Goal: Information Seeking & Learning: Check status

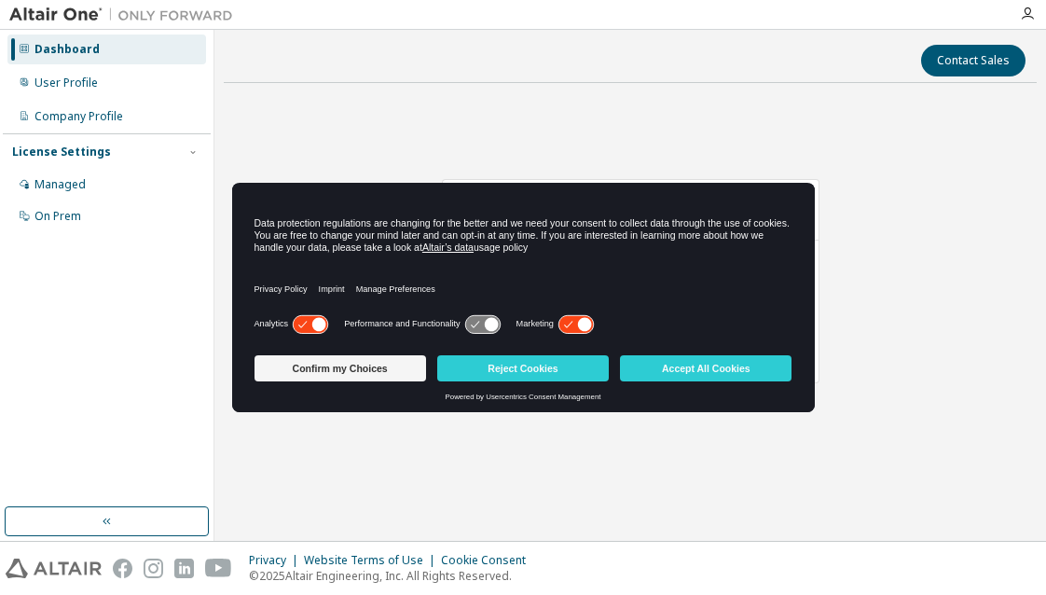
click at [313, 324] on g at bounding box center [310, 324] width 35 height 18
click at [586, 330] on icon at bounding box center [585, 324] width 14 height 14
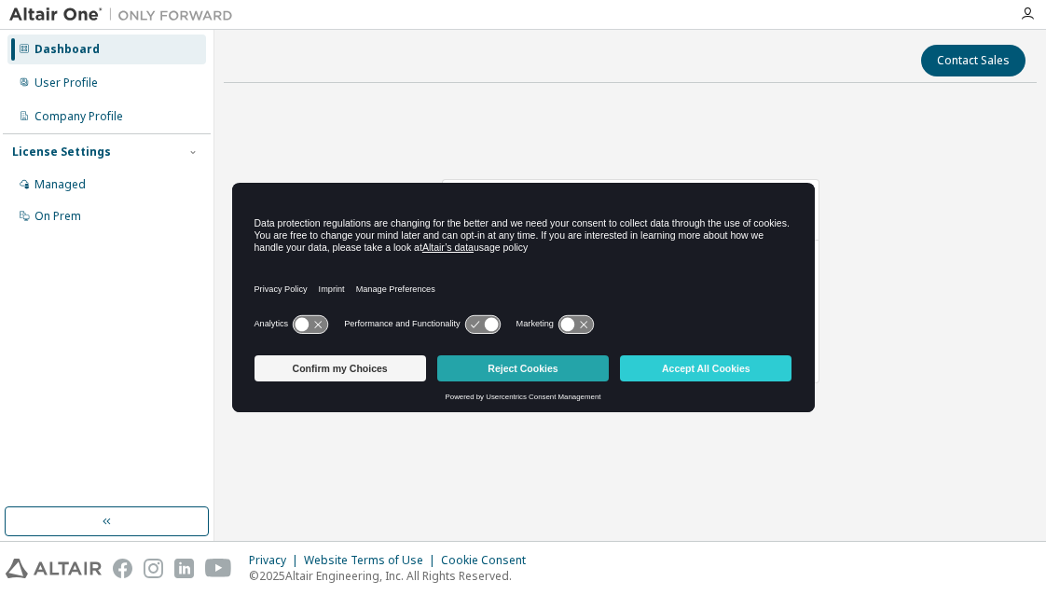
click at [558, 362] on button "Reject Cookies" at bounding box center [523, 368] width 172 height 26
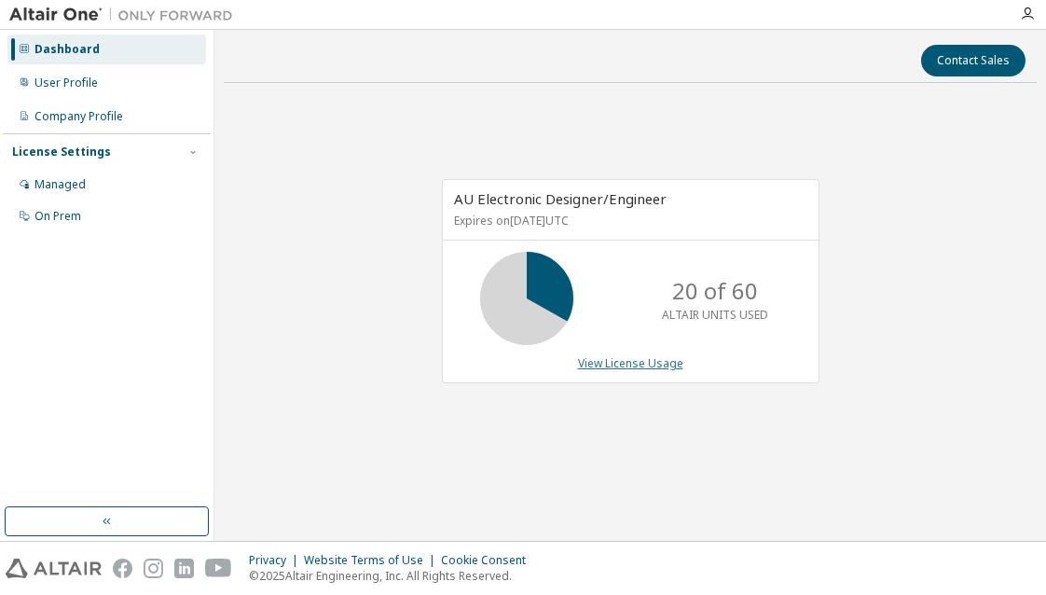
click at [654, 365] on link "View License Usage" at bounding box center [630, 363] width 105 height 16
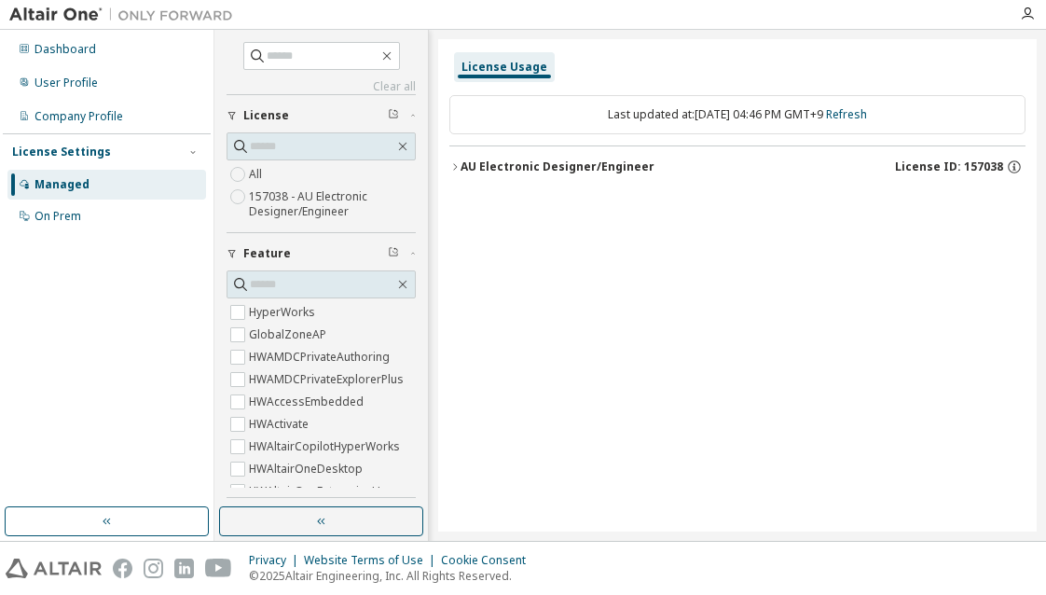
click at [259, 201] on label "157038 - AU Electronic Designer/Engineer" at bounding box center [332, 204] width 167 height 37
click at [464, 163] on div "AU Electronic Designer/Engineer" at bounding box center [558, 166] width 194 height 15
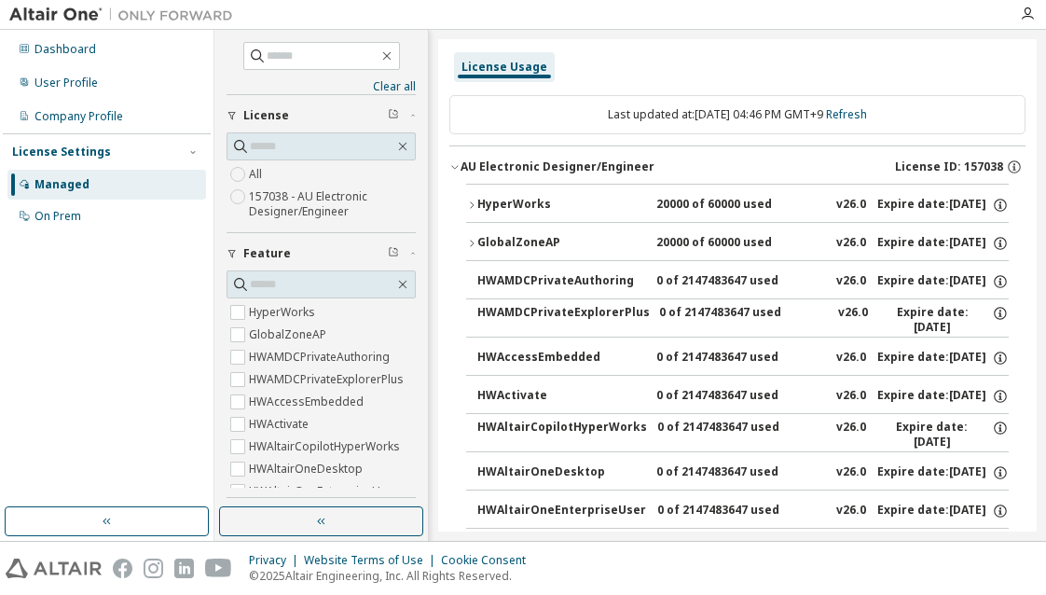
click at [101, 148] on div "License Settings" at bounding box center [61, 152] width 99 height 15
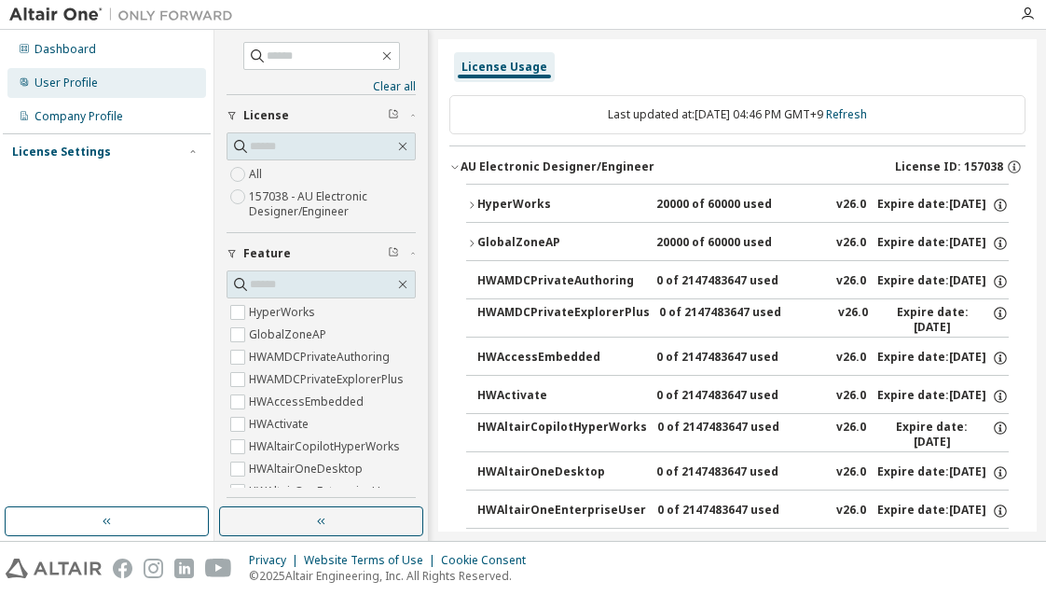
click at [104, 83] on div "User Profile" at bounding box center [106, 83] width 199 height 30
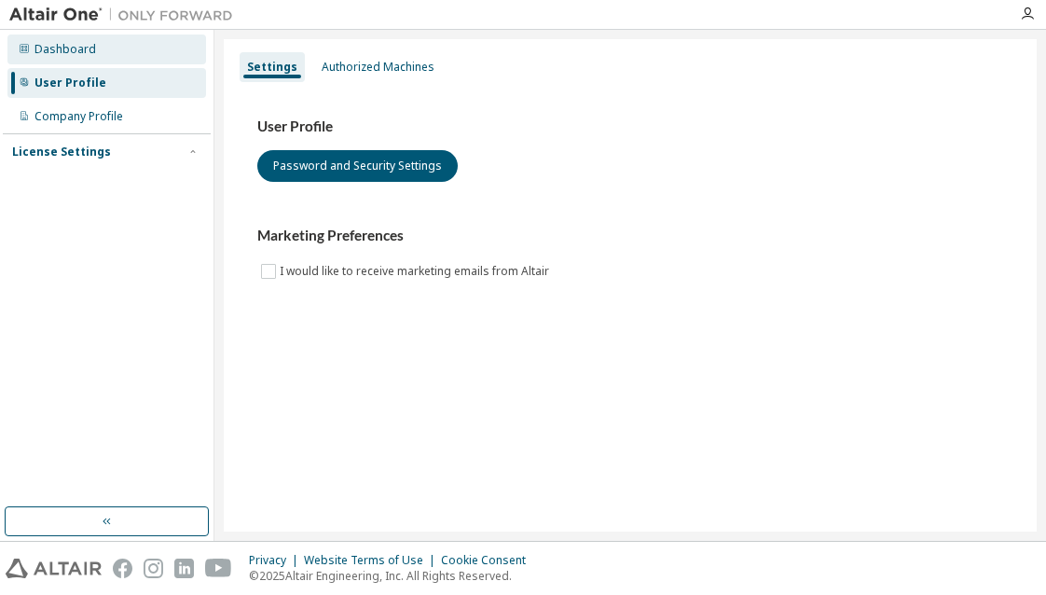
click at [106, 55] on div "Dashboard" at bounding box center [106, 50] width 199 height 30
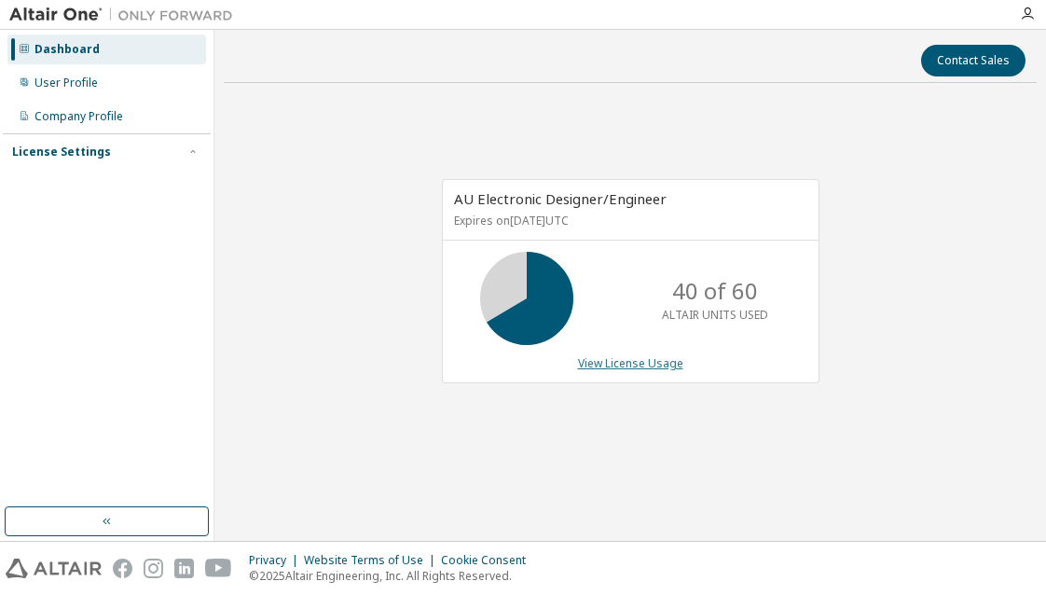
click at [630, 364] on link "View License Usage" at bounding box center [630, 363] width 105 height 16
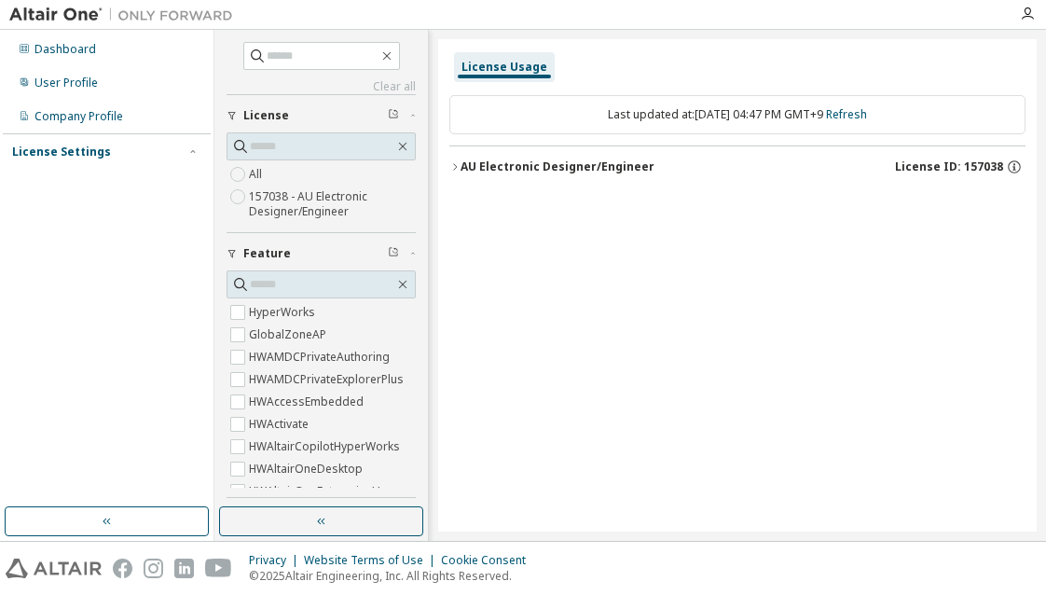
click at [311, 189] on label "157038 - AU Electronic Designer/Engineer" at bounding box center [332, 204] width 167 height 37
click at [257, 177] on label "All" at bounding box center [257, 174] width 17 height 22
click at [471, 169] on div "AU Electronic Designer/Engineer" at bounding box center [558, 166] width 194 height 15
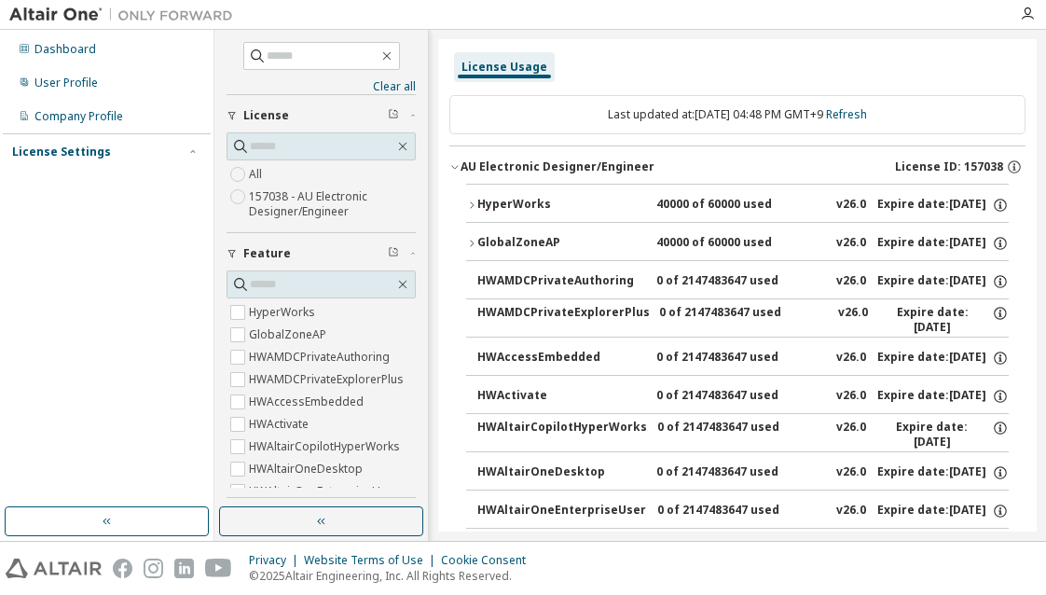
click at [478, 197] on div "HyperWorks" at bounding box center [562, 205] width 168 height 17
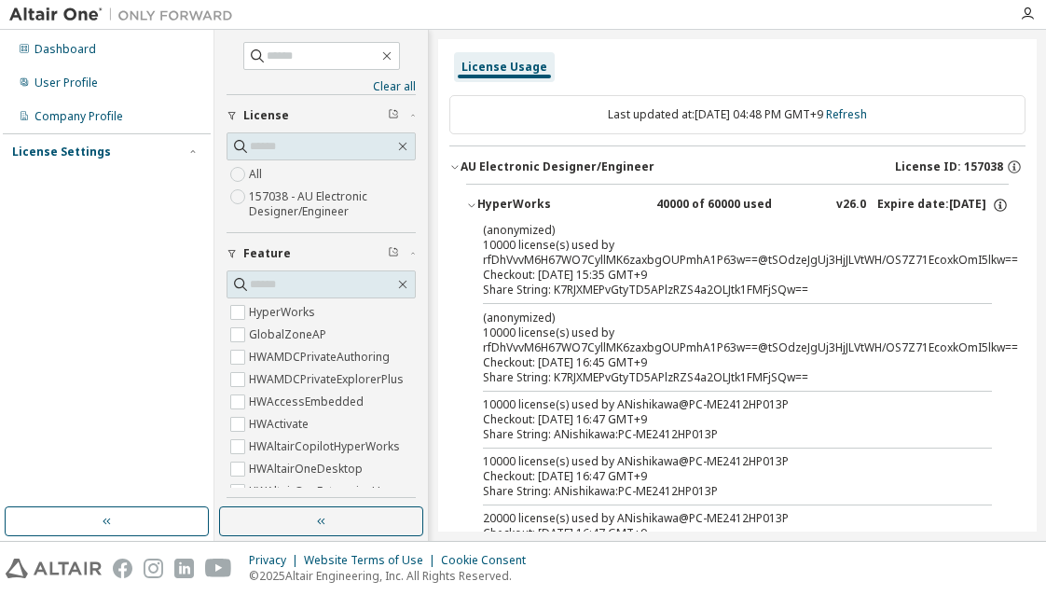
click at [478, 197] on div "HyperWorks" at bounding box center [562, 205] width 168 height 17
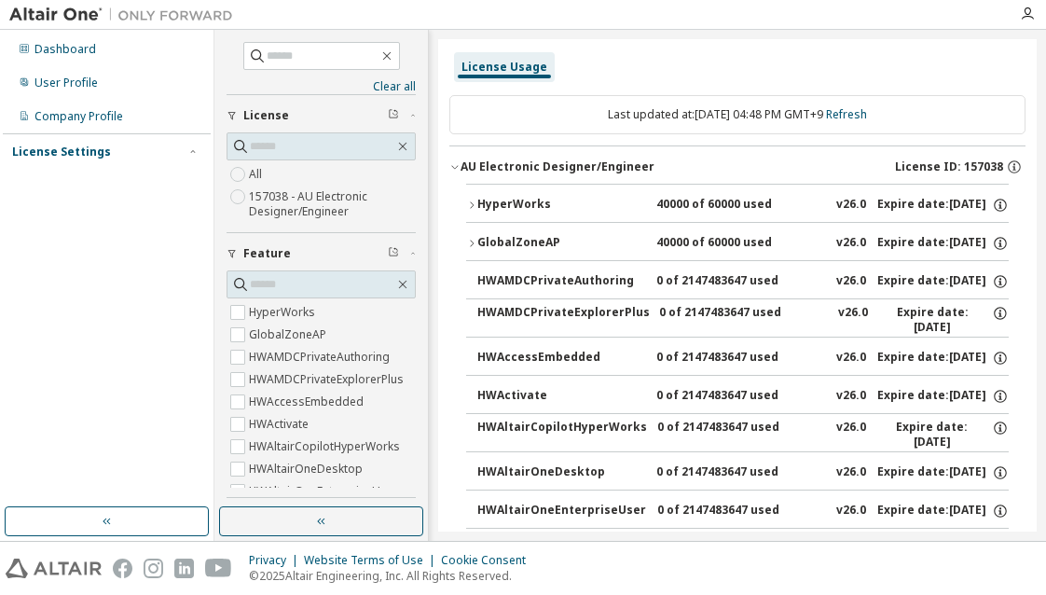
click at [472, 238] on icon "button" at bounding box center [471, 243] width 11 height 11
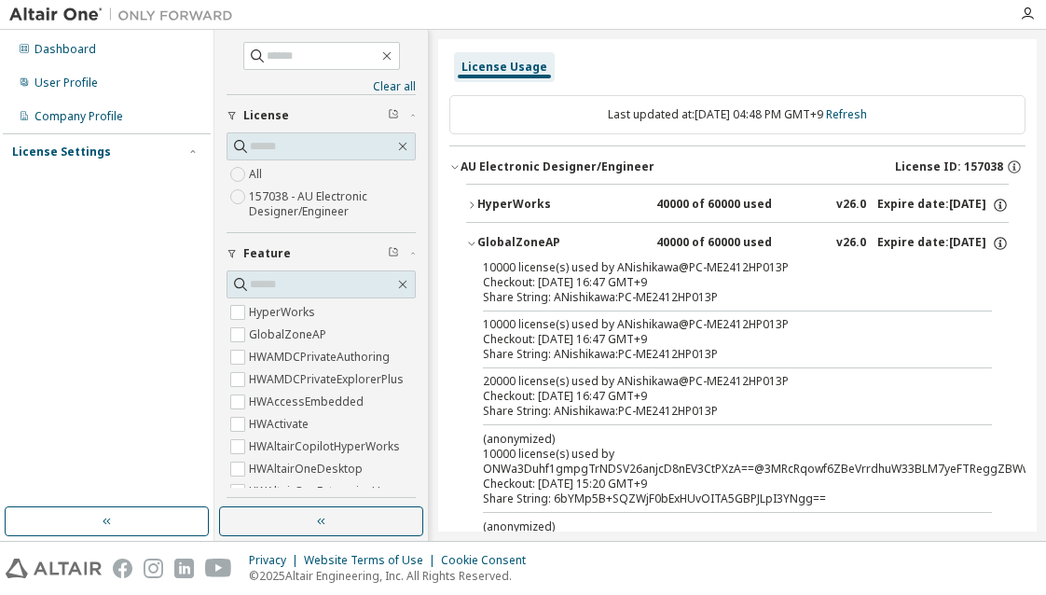
click at [472, 238] on icon "button" at bounding box center [471, 243] width 11 height 11
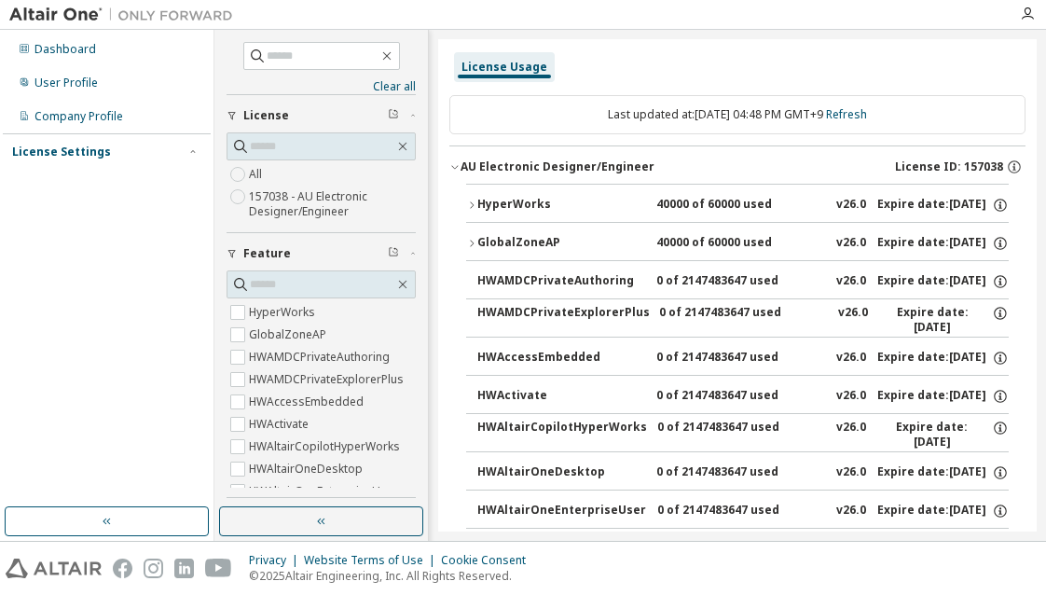
click at [301, 215] on label "157038 - AU Electronic Designer/Engineer" at bounding box center [332, 204] width 167 height 37
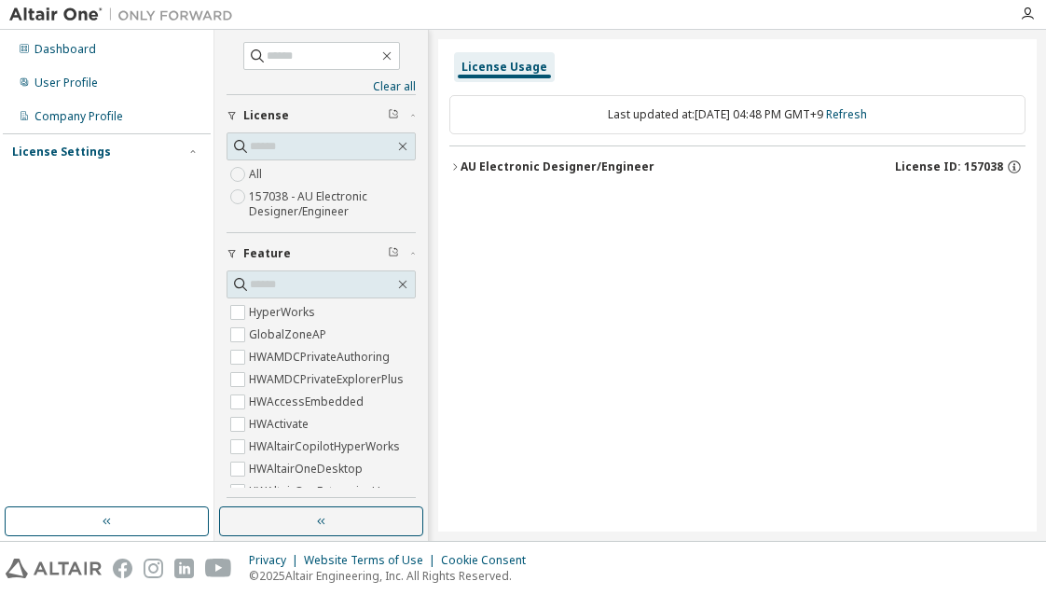
click at [484, 169] on div "AU Electronic Designer/Engineer" at bounding box center [558, 166] width 194 height 15
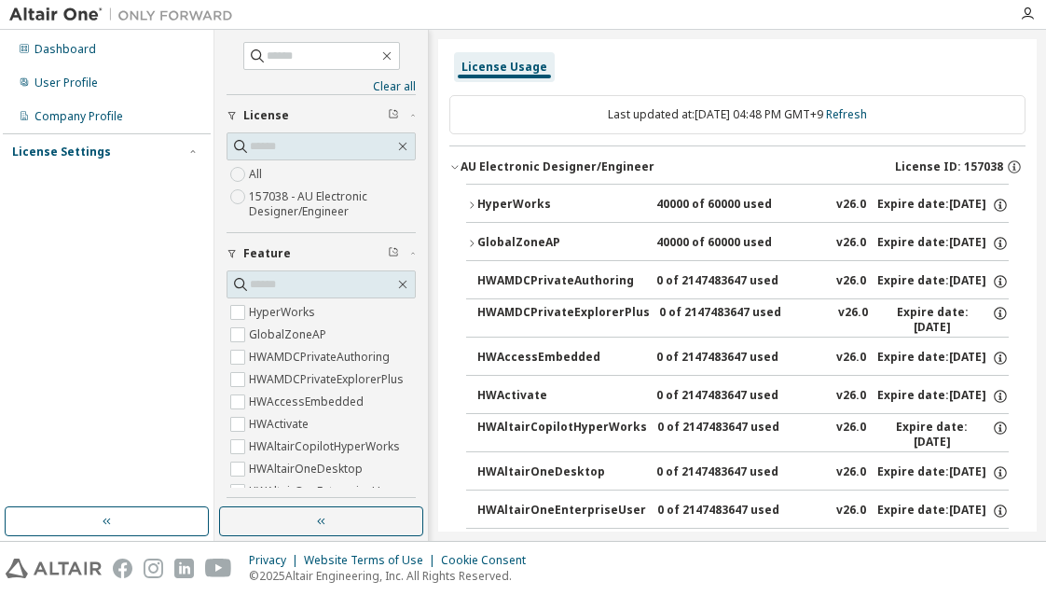
click at [69, 149] on div "License Settings" at bounding box center [61, 152] width 99 height 15
click at [104, 193] on div "Managed" at bounding box center [106, 185] width 199 height 30
click at [115, 192] on div "Managed" at bounding box center [106, 185] width 199 height 30
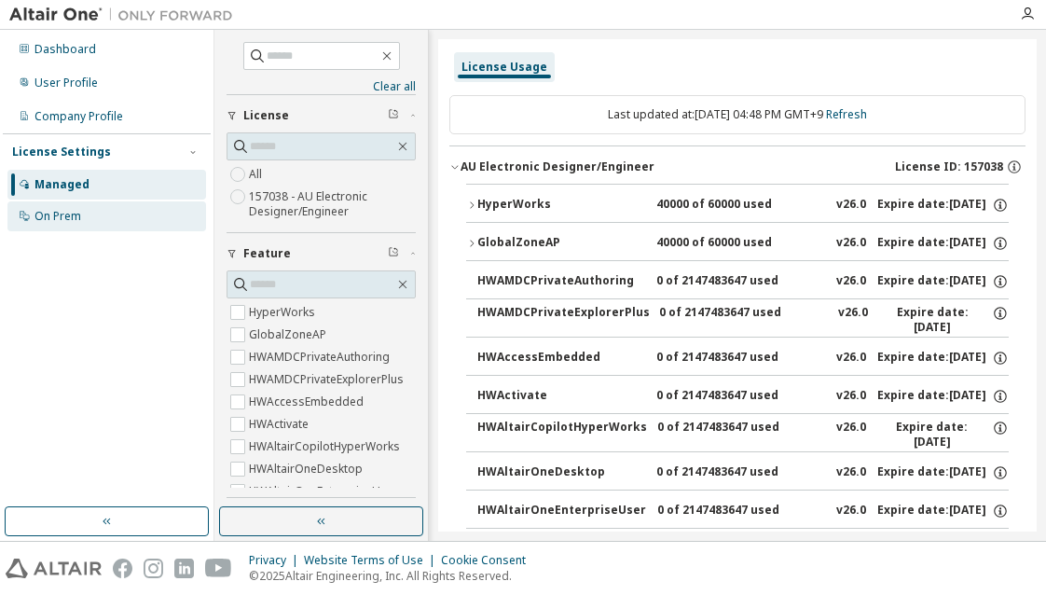
click at [98, 218] on div "On Prem" at bounding box center [106, 216] width 199 height 30
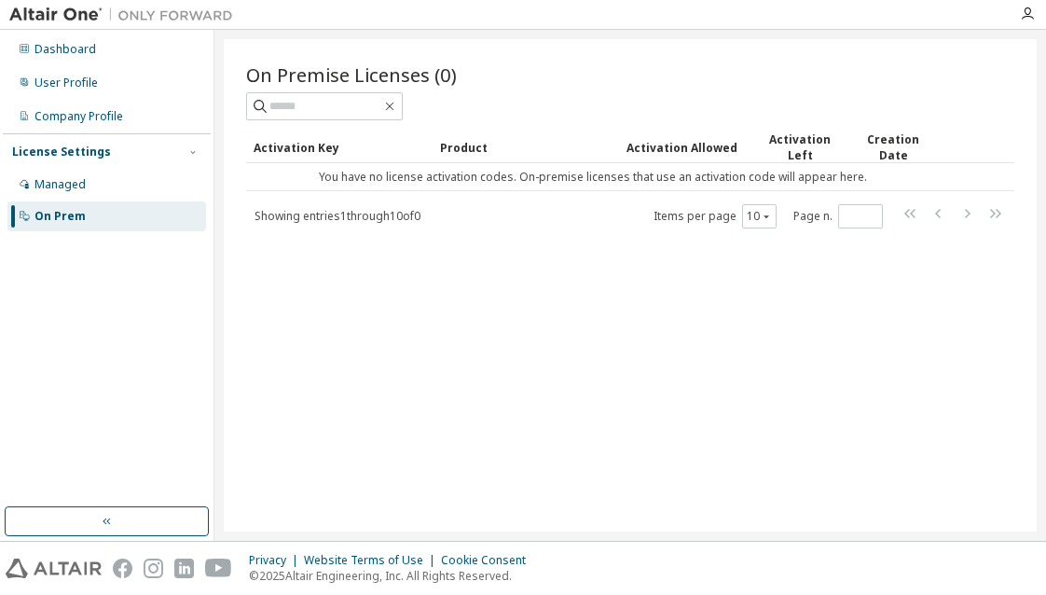
click at [387, 217] on span "Showing entries 1 through 10 of 0" at bounding box center [338, 216] width 166 height 16
click at [962, 171] on tr "You have no license activation codes. On-premise licenses that use an activatio…" at bounding box center [630, 177] width 768 height 28
click at [886, 173] on td "You have no license activation codes. On-premise licenses that use an activatio…" at bounding box center [593, 177] width 694 height 28
click at [487, 243] on div "On Premise Licenses (0) Clear Load Save Save As Field Operator Value Select fil…" at bounding box center [630, 285] width 813 height 492
click at [78, 173] on div "Managed" at bounding box center [106, 185] width 199 height 30
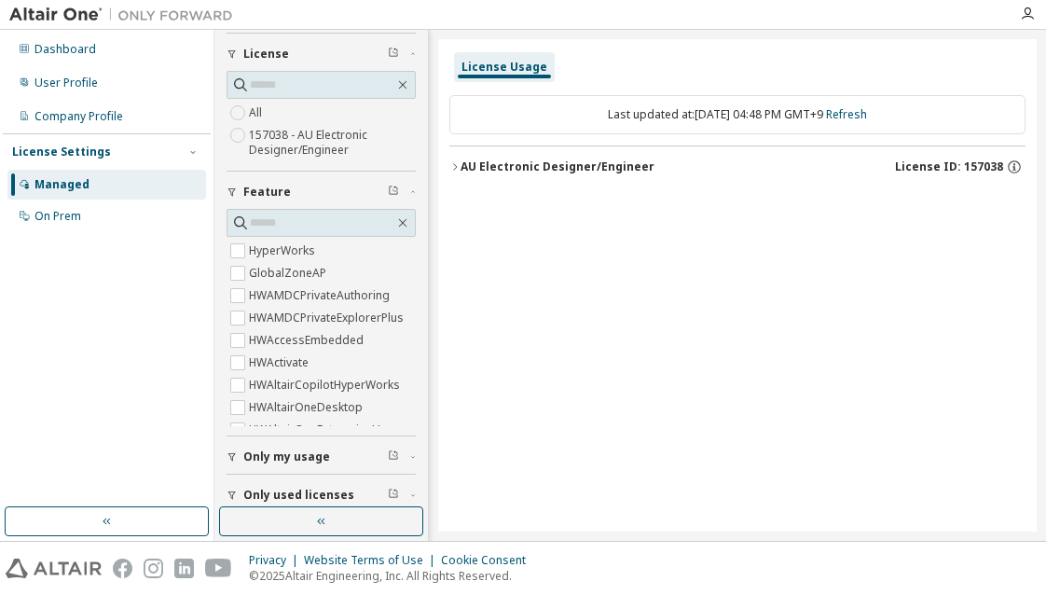
scroll to position [113, 0]
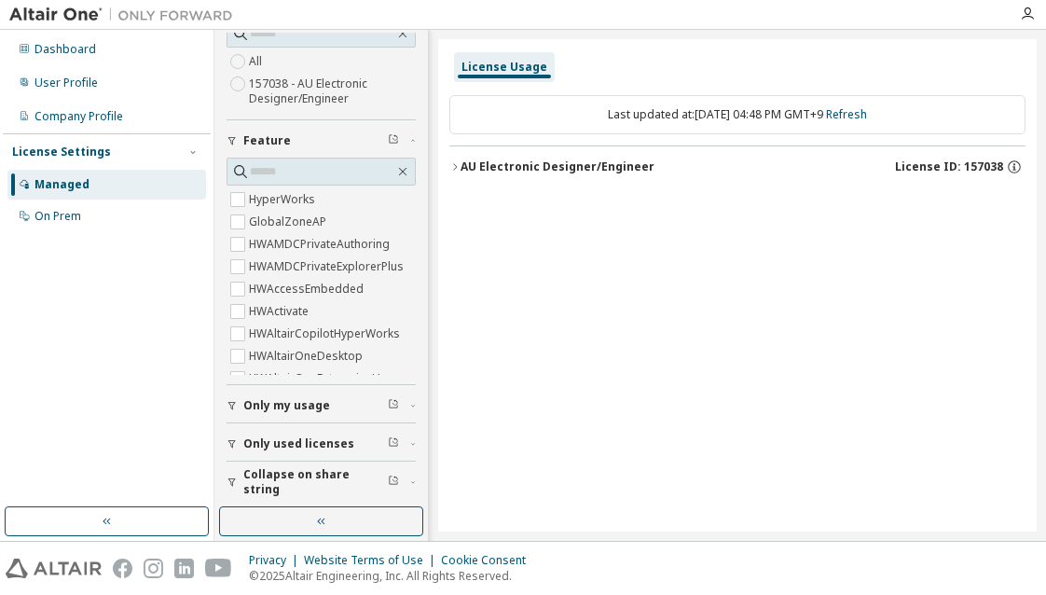
click at [284, 403] on span "Only my usage" at bounding box center [286, 405] width 87 height 15
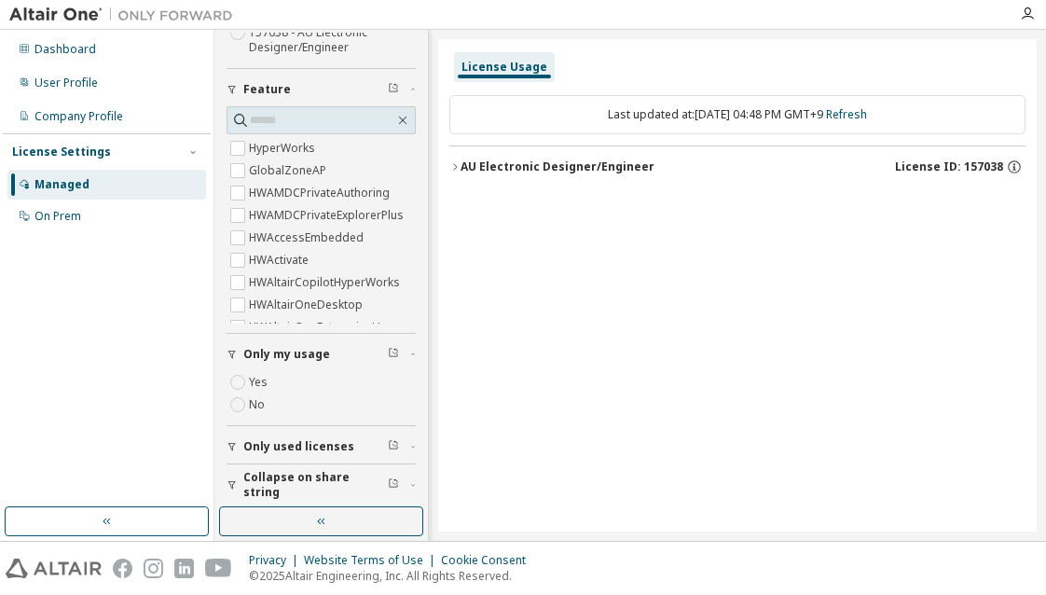
scroll to position [167, 0]
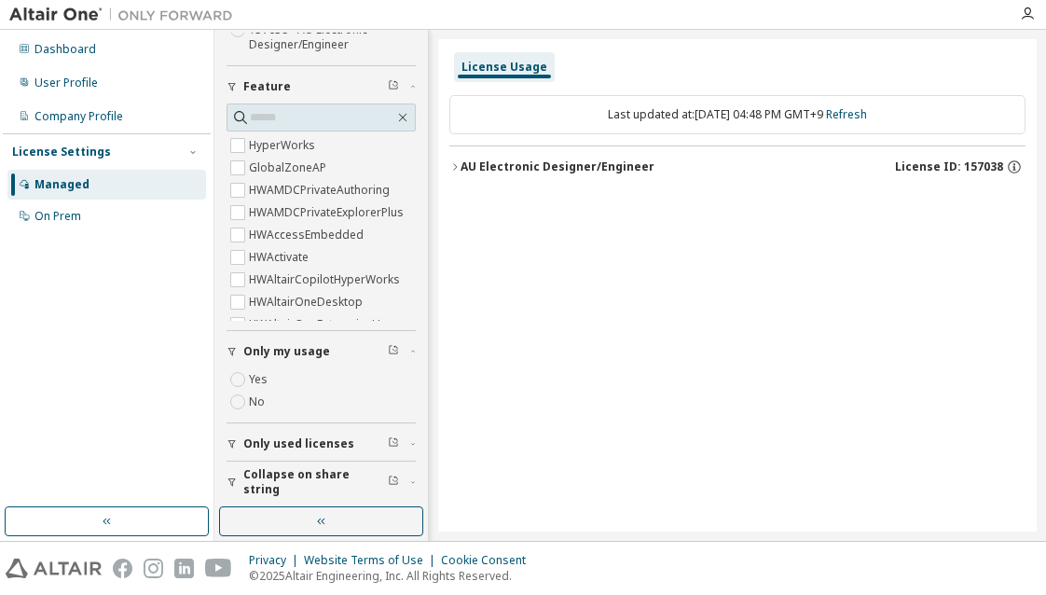
click at [310, 353] on span "Only my usage" at bounding box center [286, 351] width 87 height 15
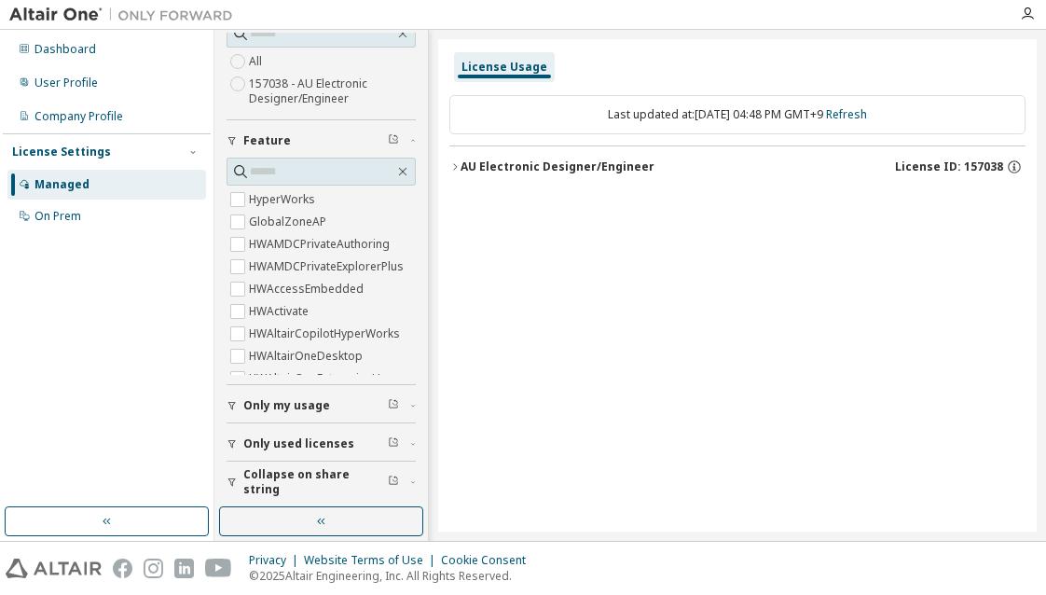
click at [289, 402] on span "Only my usage" at bounding box center [286, 405] width 87 height 15
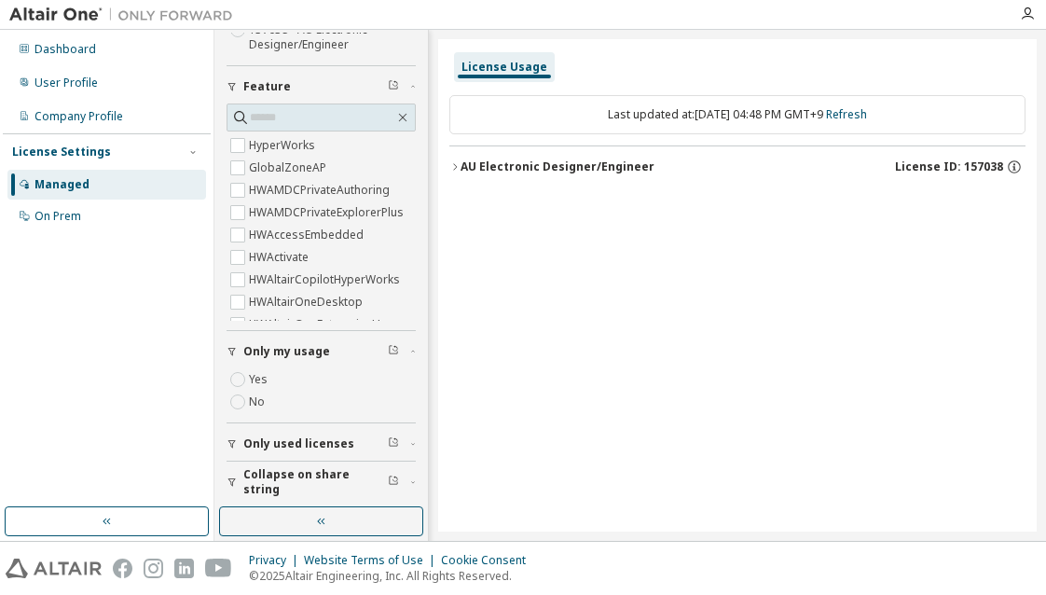
click at [264, 381] on label "Yes" at bounding box center [260, 379] width 22 height 22
click at [541, 174] on button "AU Electronic Designer/Engineer License ID: 157038" at bounding box center [738, 166] width 576 height 41
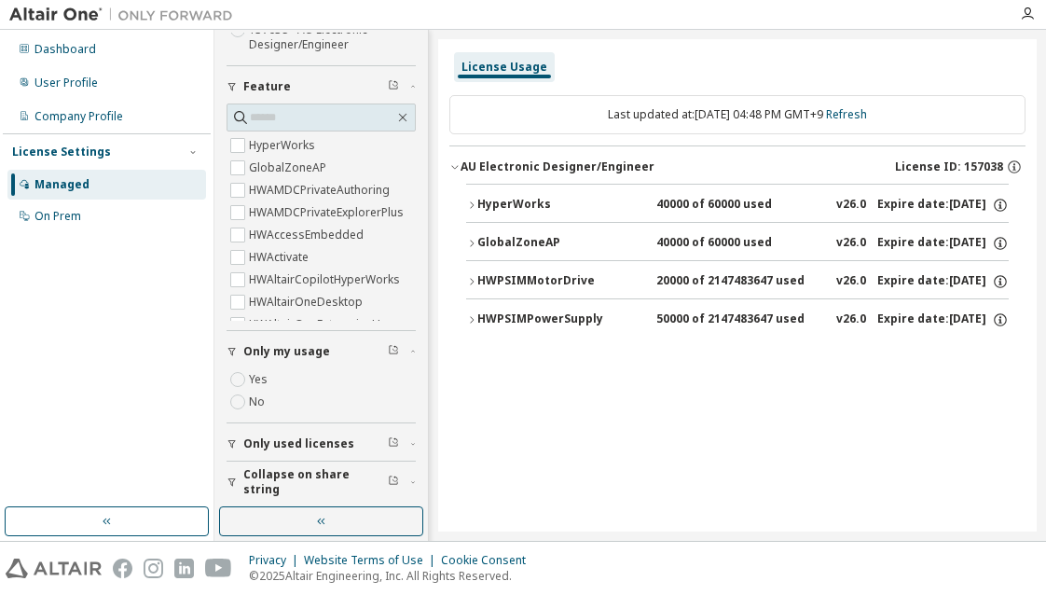
click at [468, 276] on icon "button" at bounding box center [471, 281] width 11 height 11
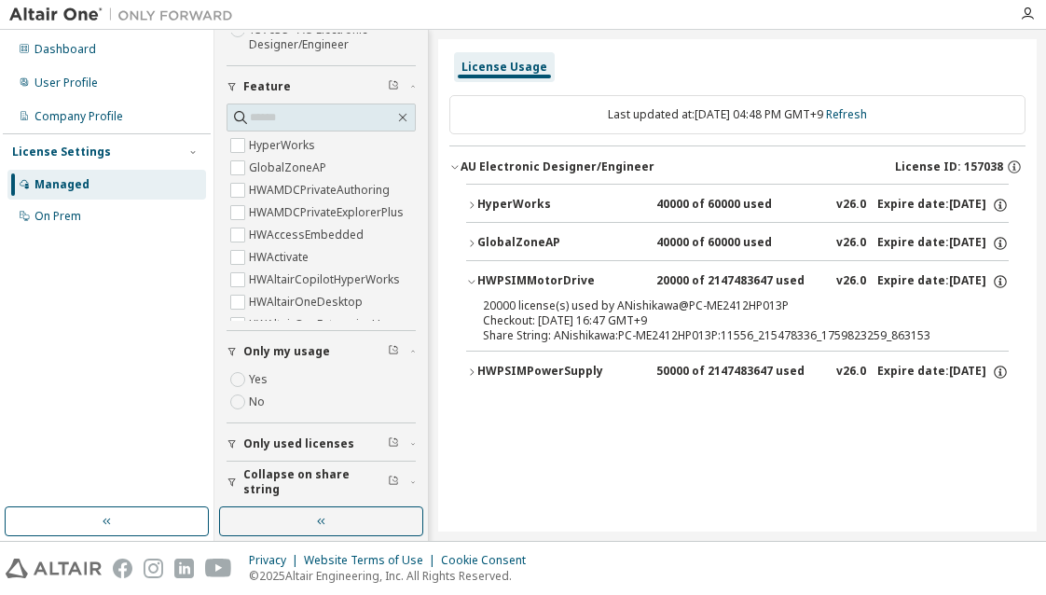
click at [467, 276] on icon "button" at bounding box center [471, 281] width 11 height 11
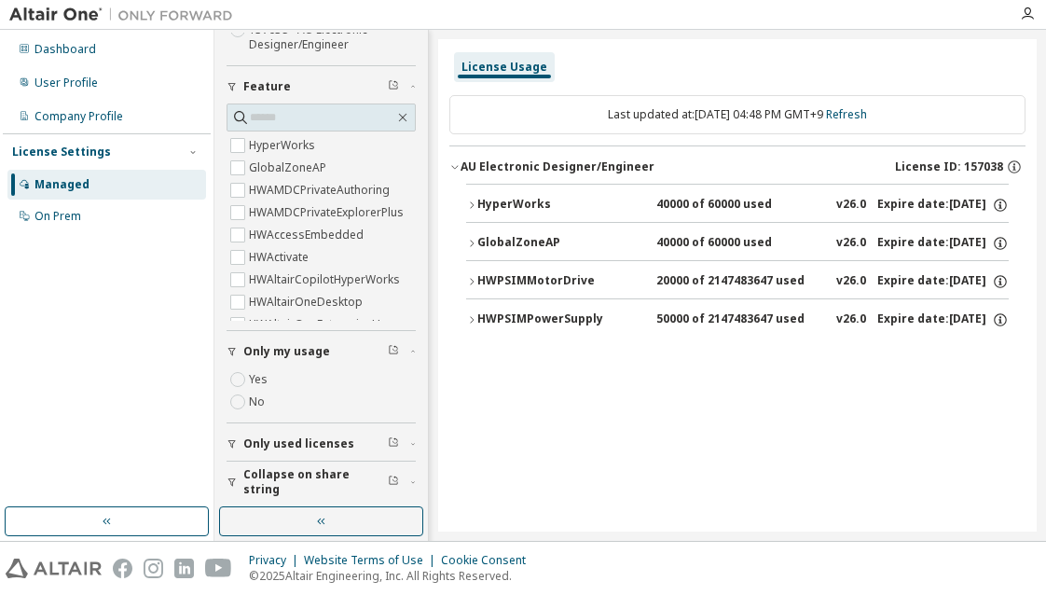
click at [469, 314] on icon "button" at bounding box center [471, 319] width 11 height 11
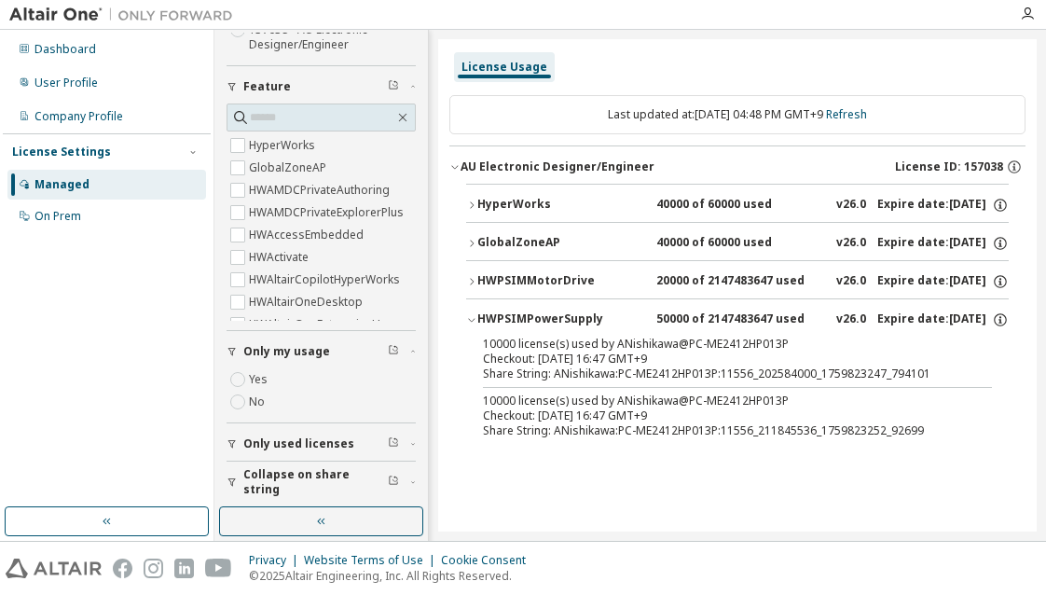
click at [468, 314] on icon "button" at bounding box center [471, 319] width 11 height 11
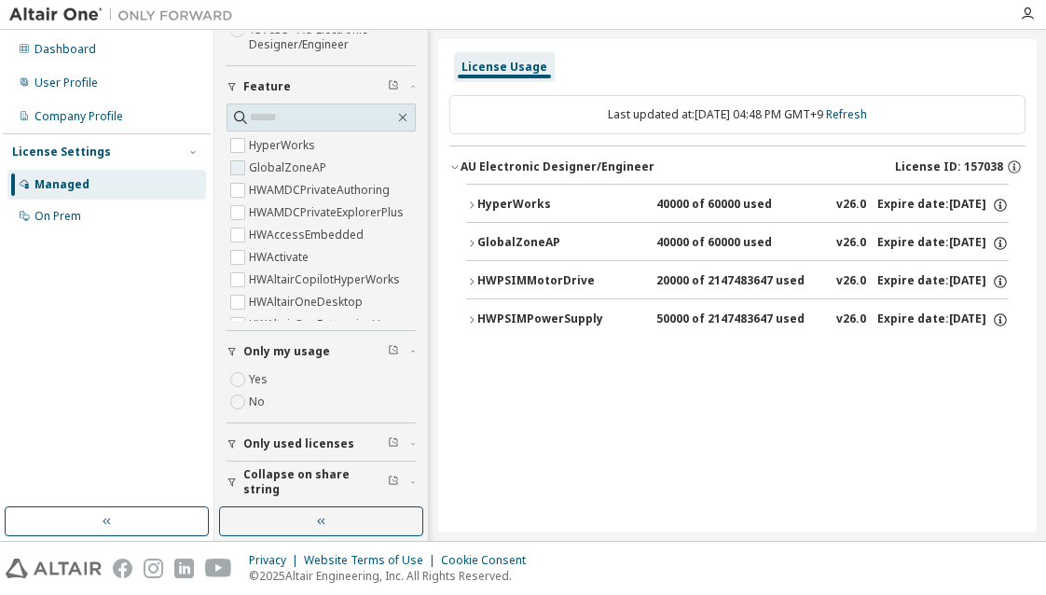
scroll to position [0, 0]
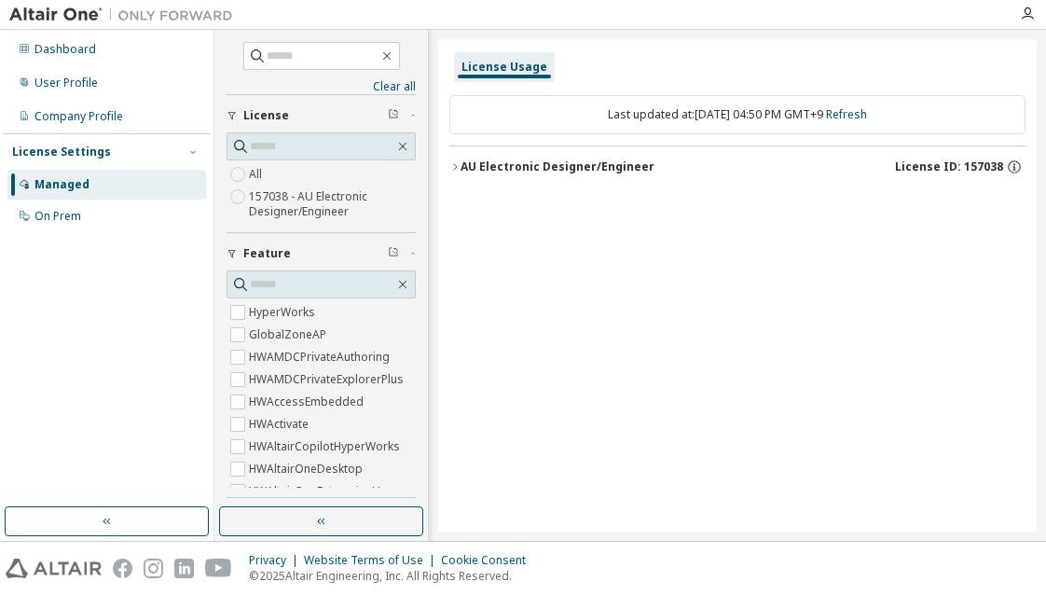
click at [455, 167] on icon "button" at bounding box center [455, 166] width 4 height 7
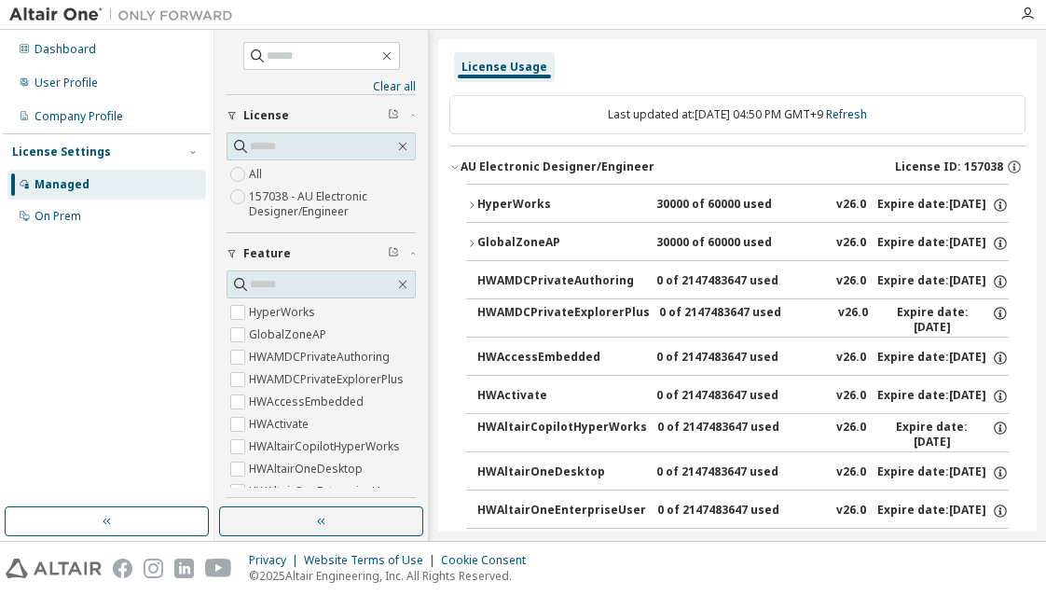
scroll to position [113, 0]
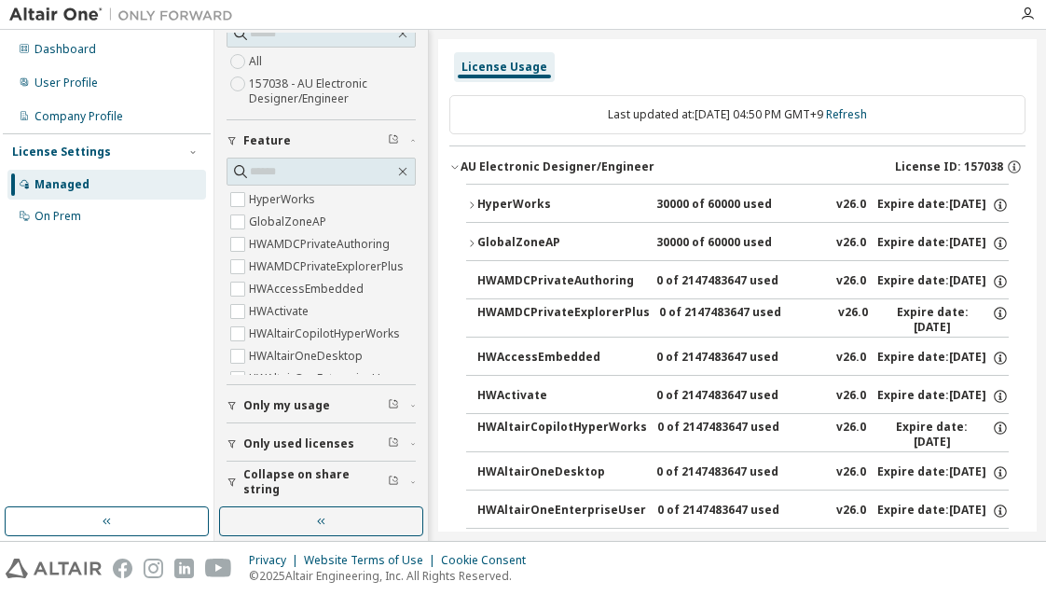
click at [348, 408] on div "Only my usage" at bounding box center [326, 405] width 167 height 15
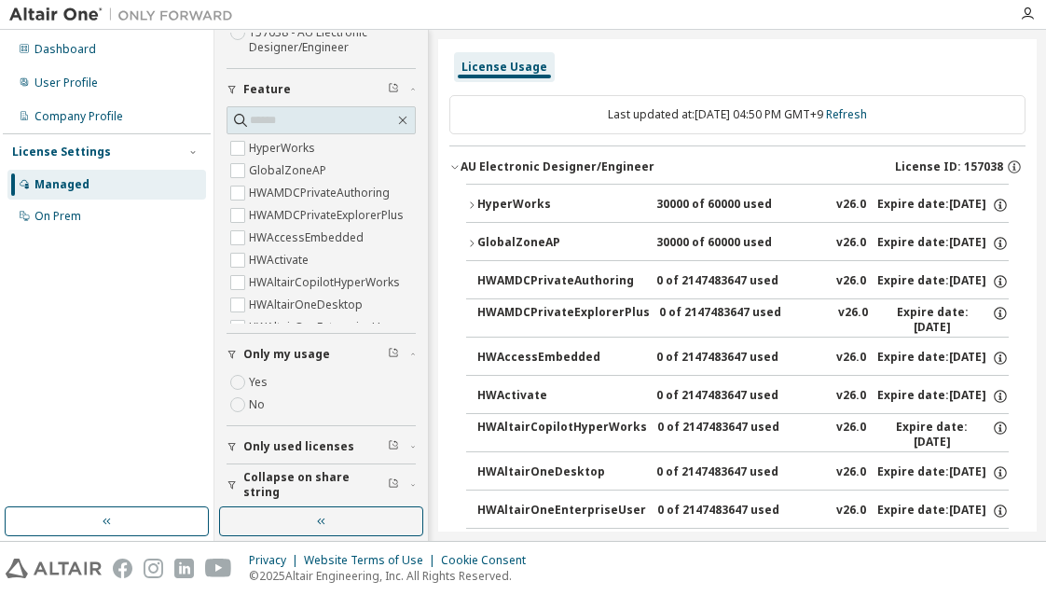
scroll to position [167, 0]
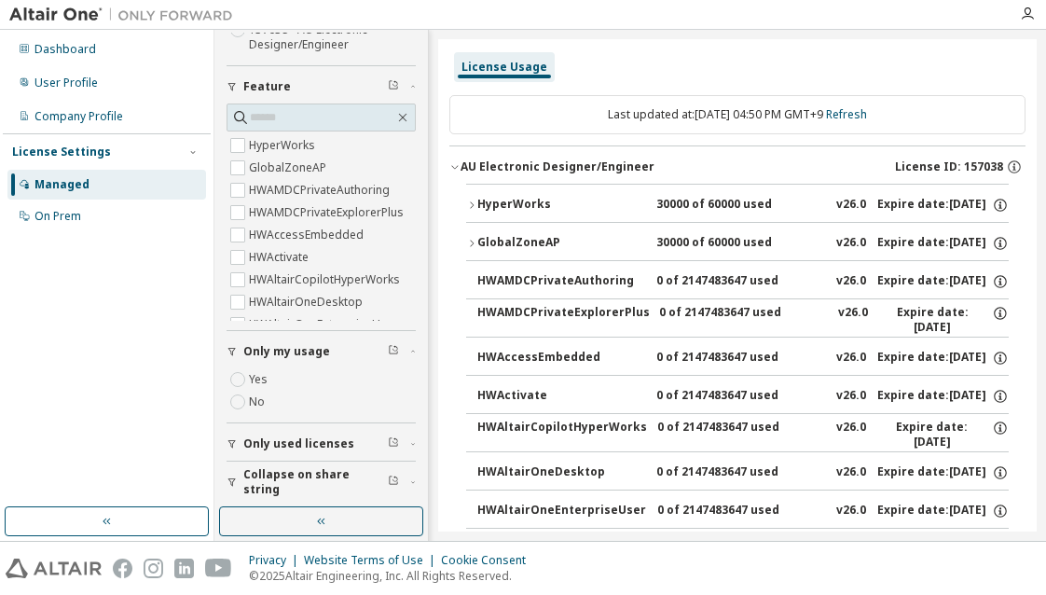
click at [476, 238] on icon "button" at bounding box center [471, 243] width 11 height 11
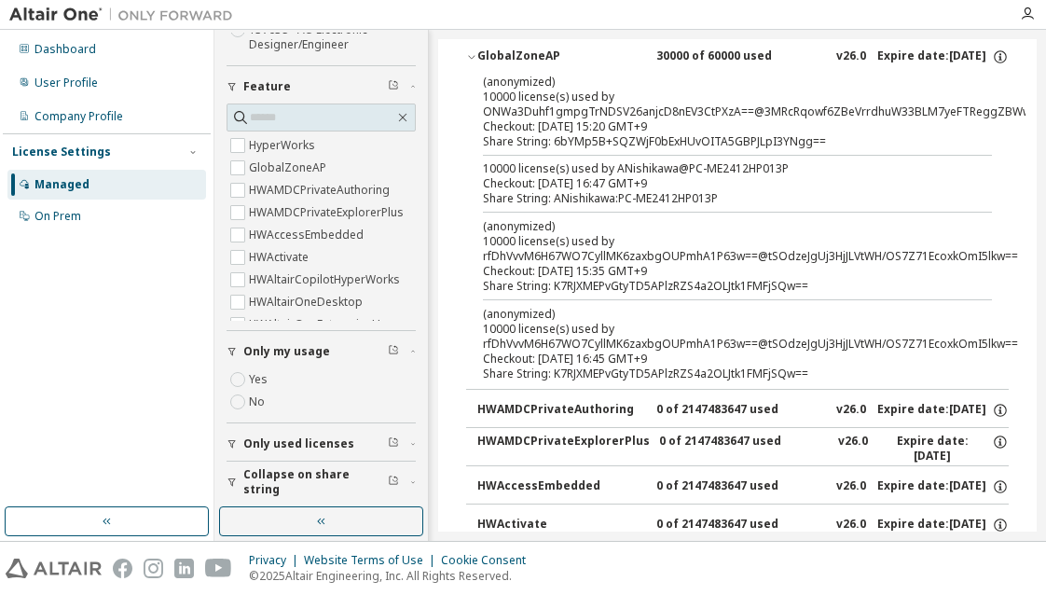
scroll to position [93, 0]
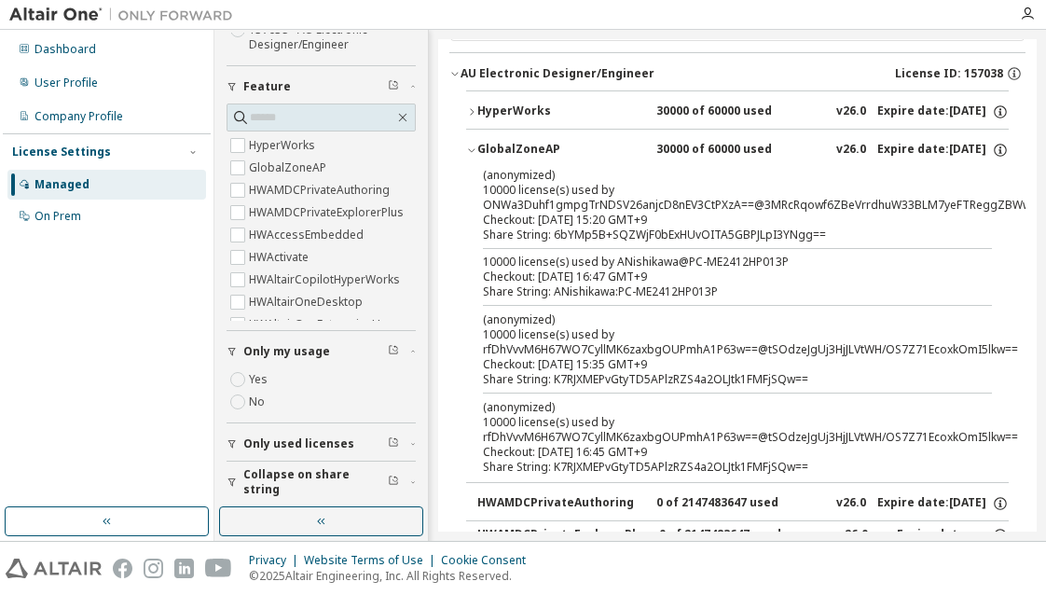
click at [80, 187] on div "Managed" at bounding box center [62, 184] width 55 height 15
click at [542, 142] on div "GlobalZoneAP" at bounding box center [562, 150] width 168 height 17
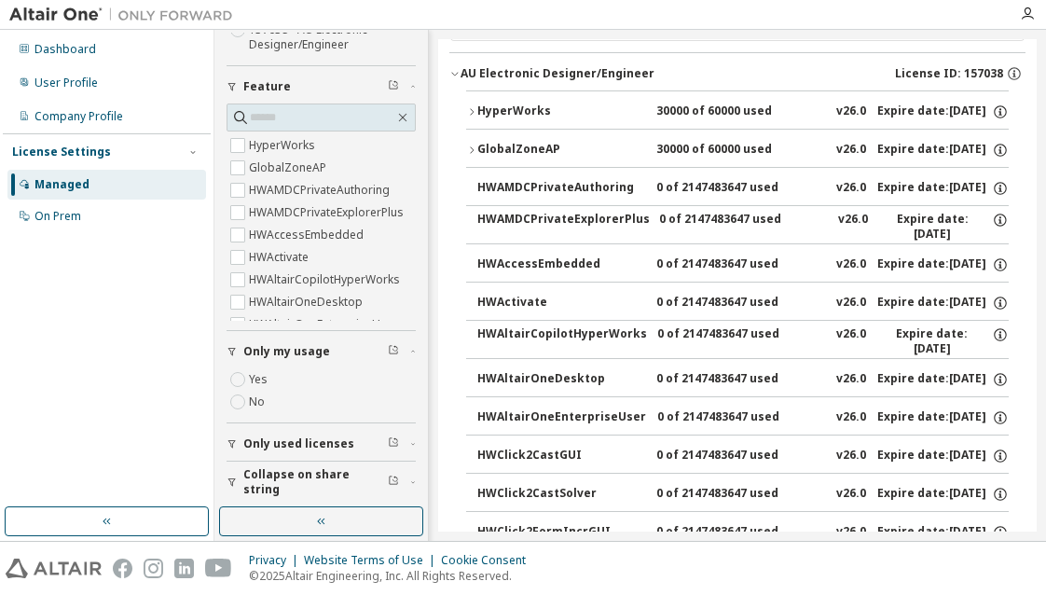
click at [518, 104] on div "HyperWorks" at bounding box center [562, 112] width 168 height 17
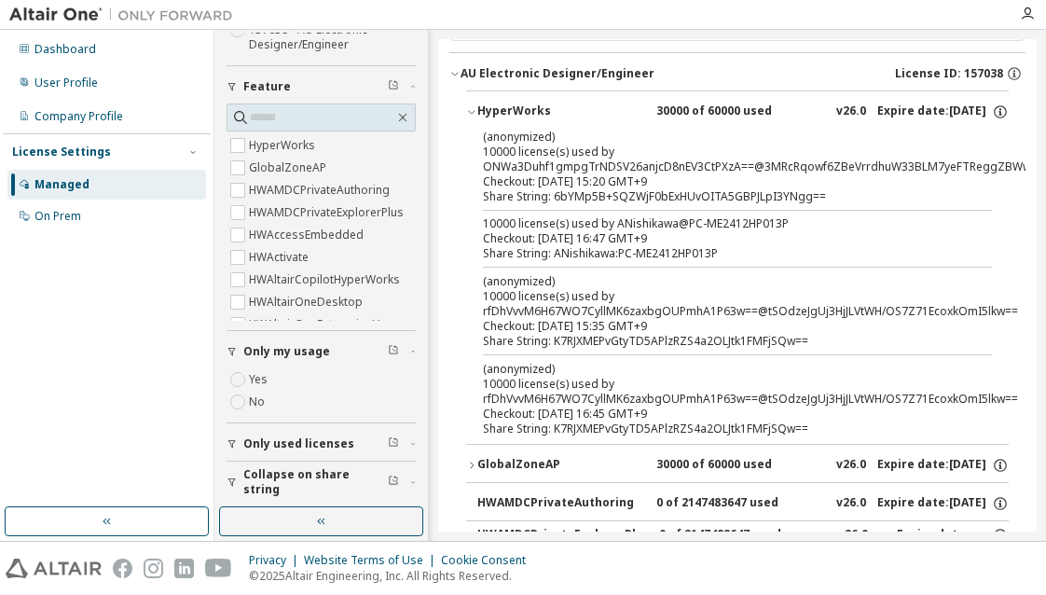
click at [518, 104] on div "HyperWorks" at bounding box center [562, 112] width 168 height 17
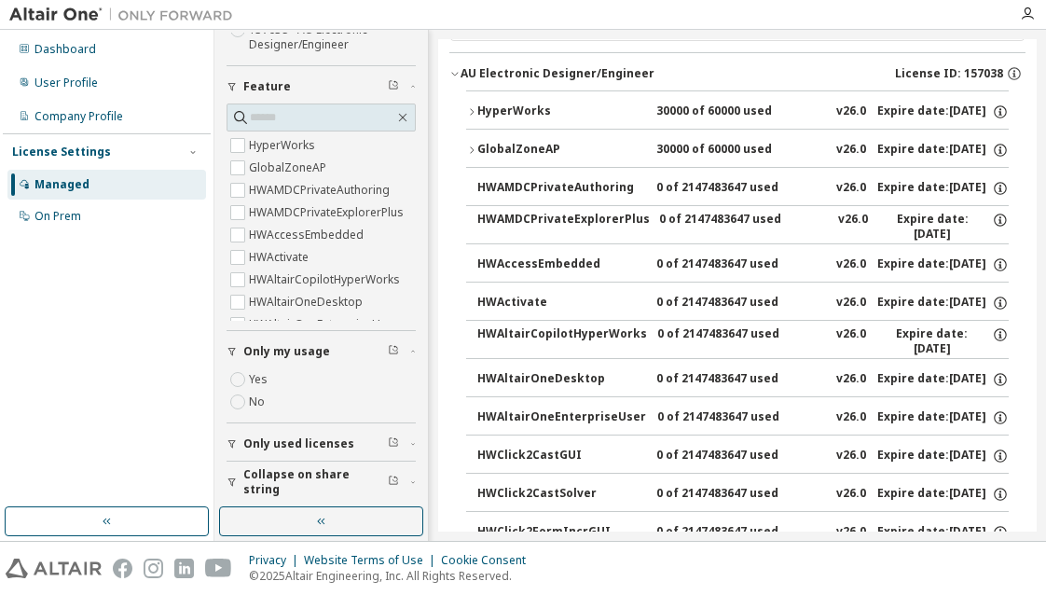
click at [518, 104] on div "HyperWorks" at bounding box center [562, 112] width 168 height 17
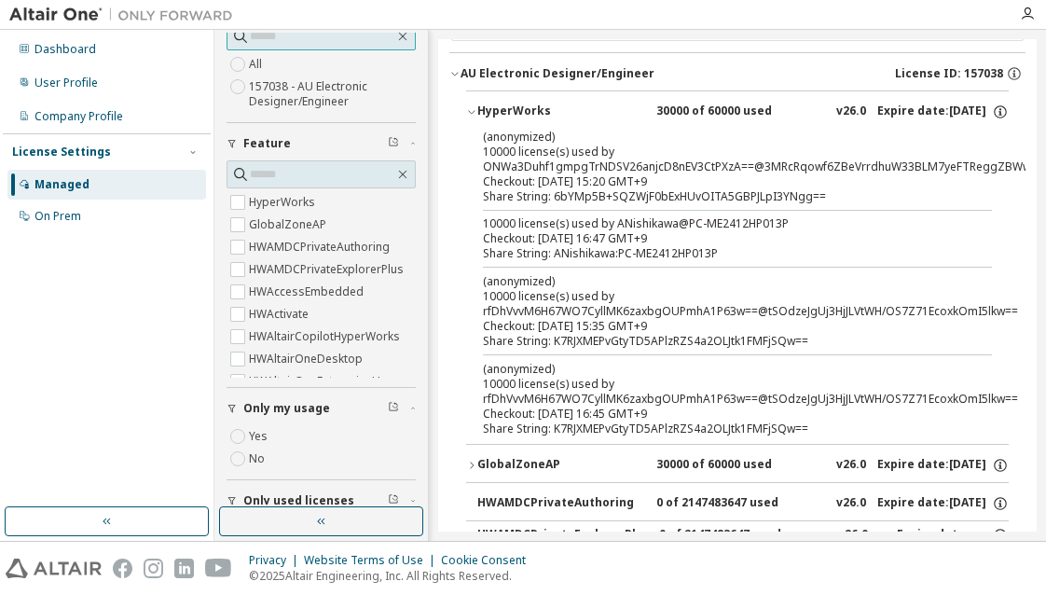
scroll to position [0, 0]
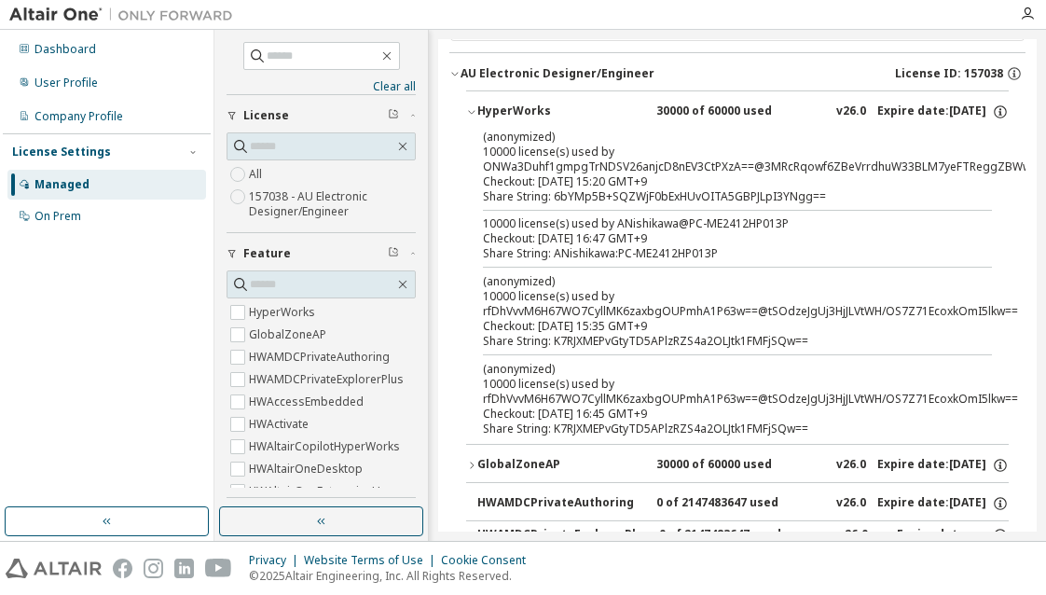
click at [278, 193] on label "157038 - AU Electronic Designer/Engineer" at bounding box center [332, 204] width 167 height 37
click at [259, 173] on label "All" at bounding box center [257, 174] width 17 height 22
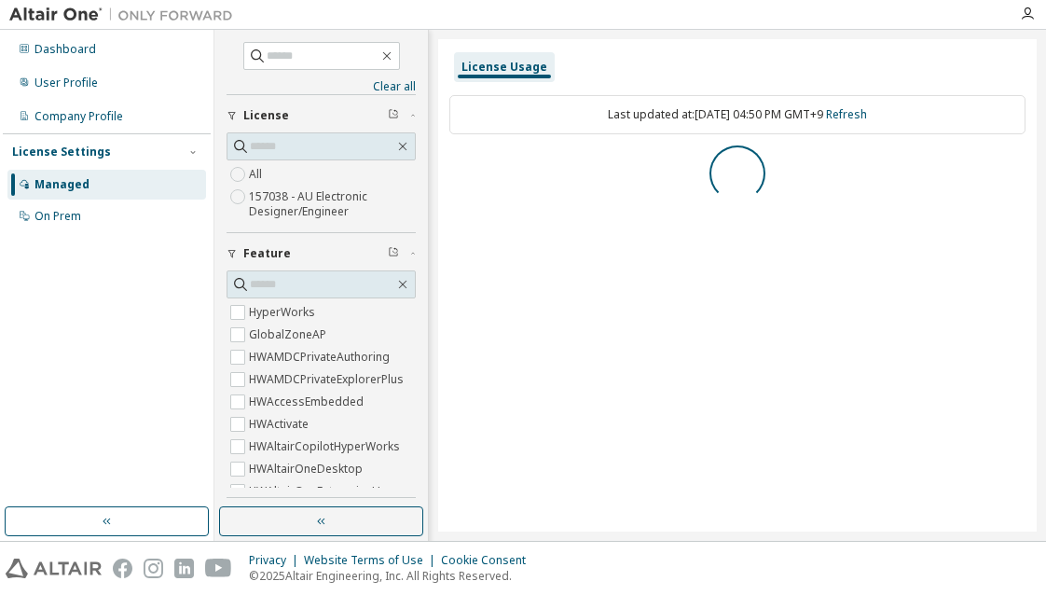
click at [265, 201] on label "157038 - AU Electronic Designer/Engineer" at bounding box center [332, 204] width 167 height 37
click at [464, 162] on div "AU Electronic Designer/Engineer" at bounding box center [558, 166] width 194 height 15
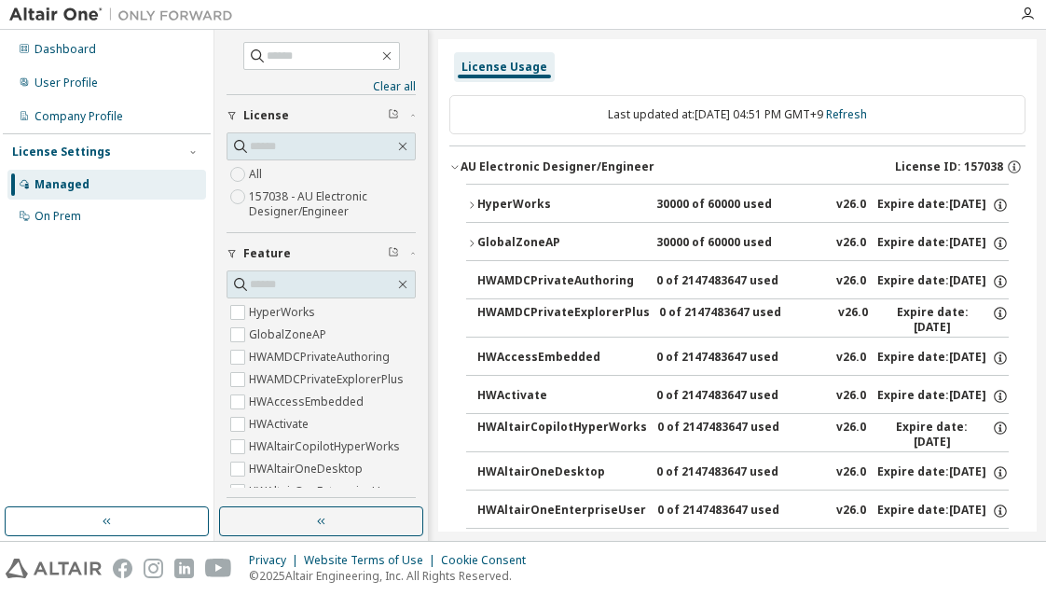
click at [471, 239] on icon "button" at bounding box center [471, 243] width 11 height 11
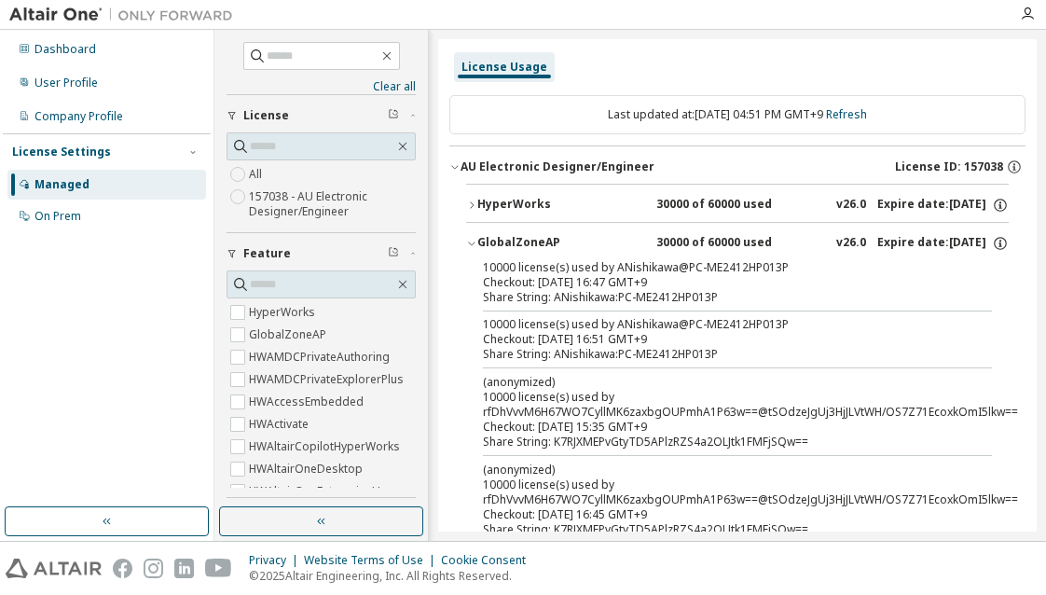
click at [856, 317] on div "10000 license(s) used by ANishikawa@PC-ME2412HP013P" at bounding box center [715, 324] width 464 height 15
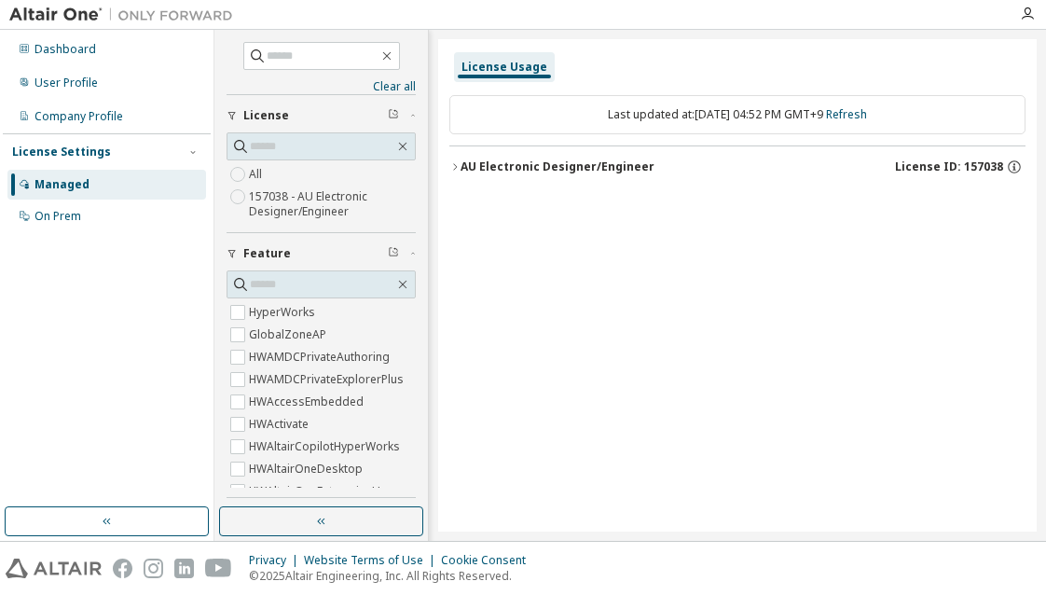
click at [461, 167] on div "AU Electronic Designer/Engineer" at bounding box center [558, 166] width 194 height 15
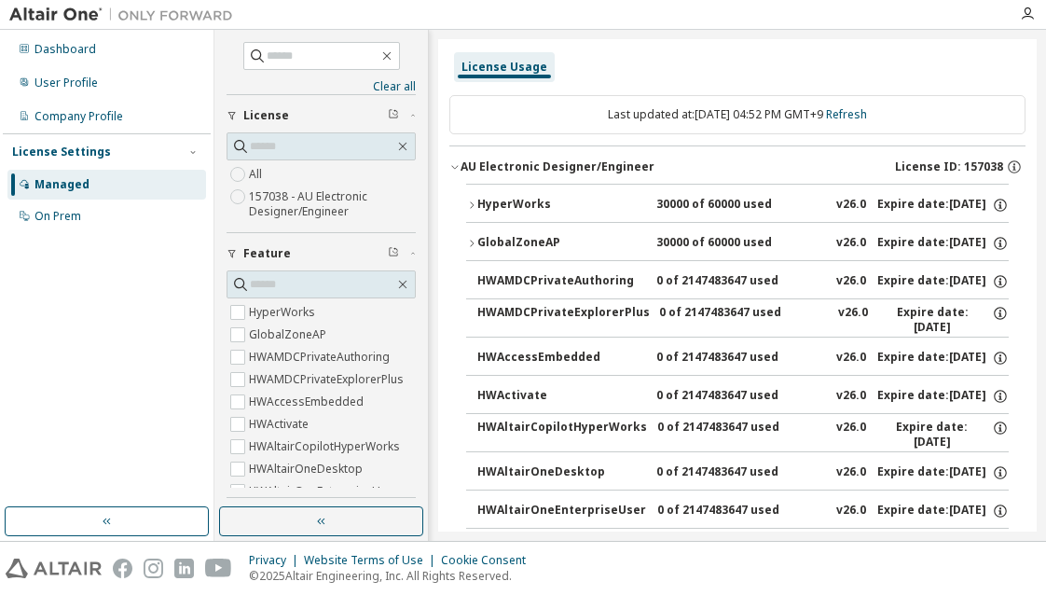
click at [474, 238] on icon "button" at bounding box center [471, 243] width 11 height 11
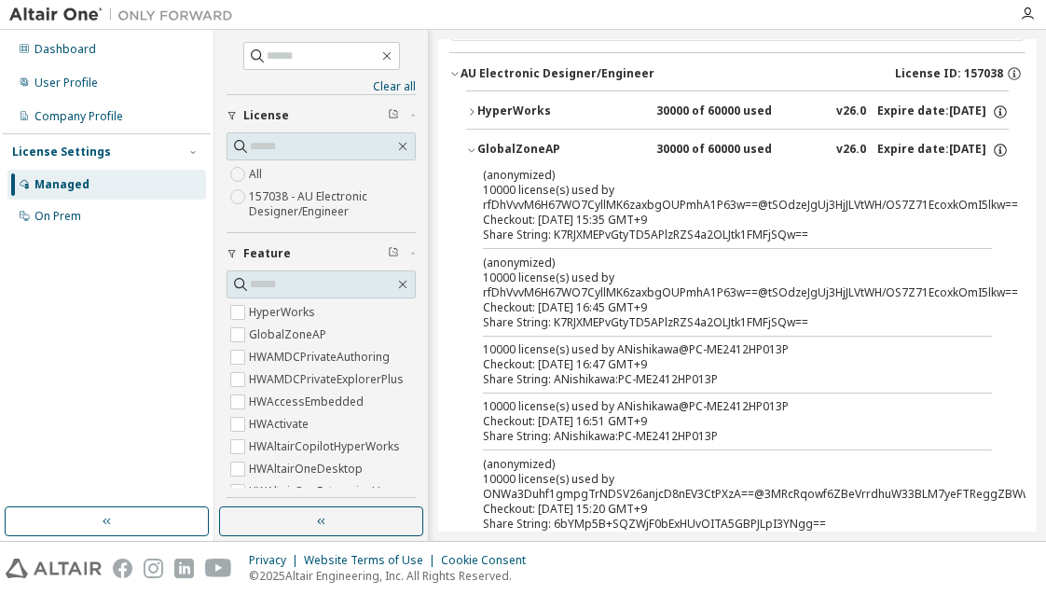
scroll to position [187, 0]
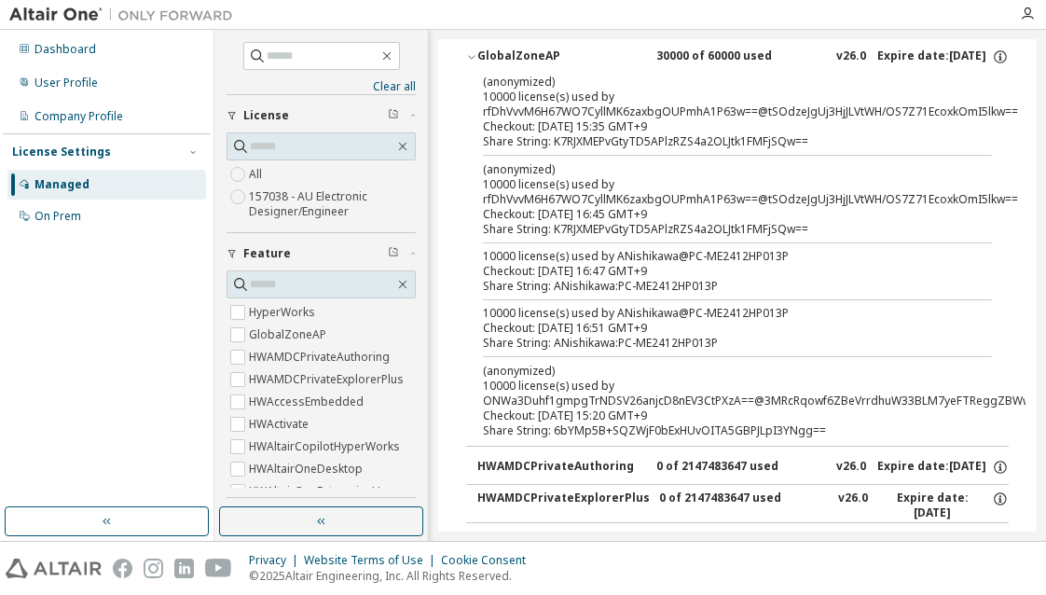
click at [752, 339] on div "Share String: ANishikawa:PC-ME2412HP013P" at bounding box center [715, 343] width 464 height 15
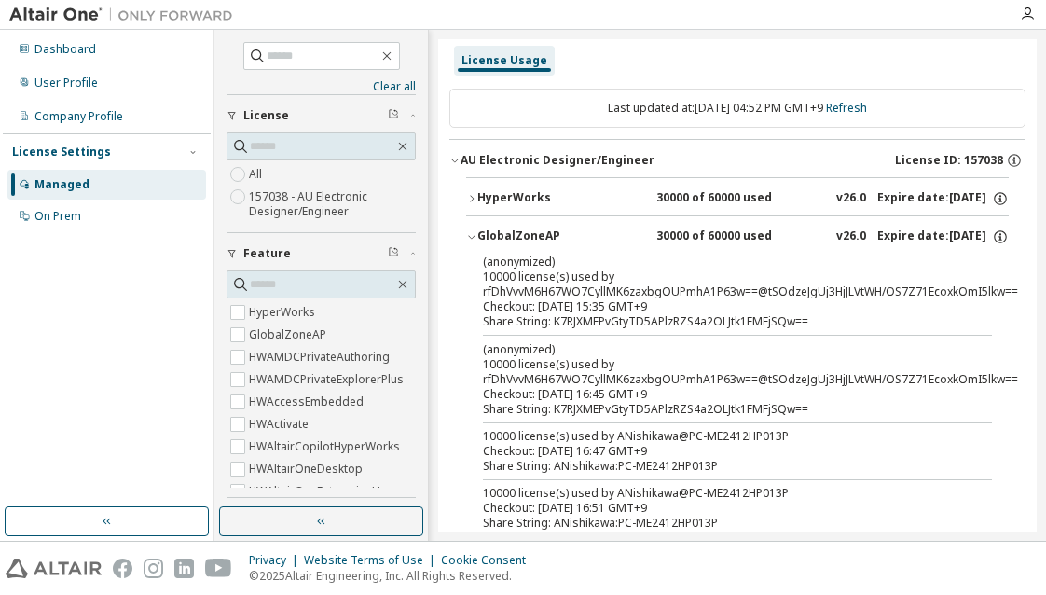
scroll to position [0, 0]
